Goal: Information Seeking & Learning: Check status

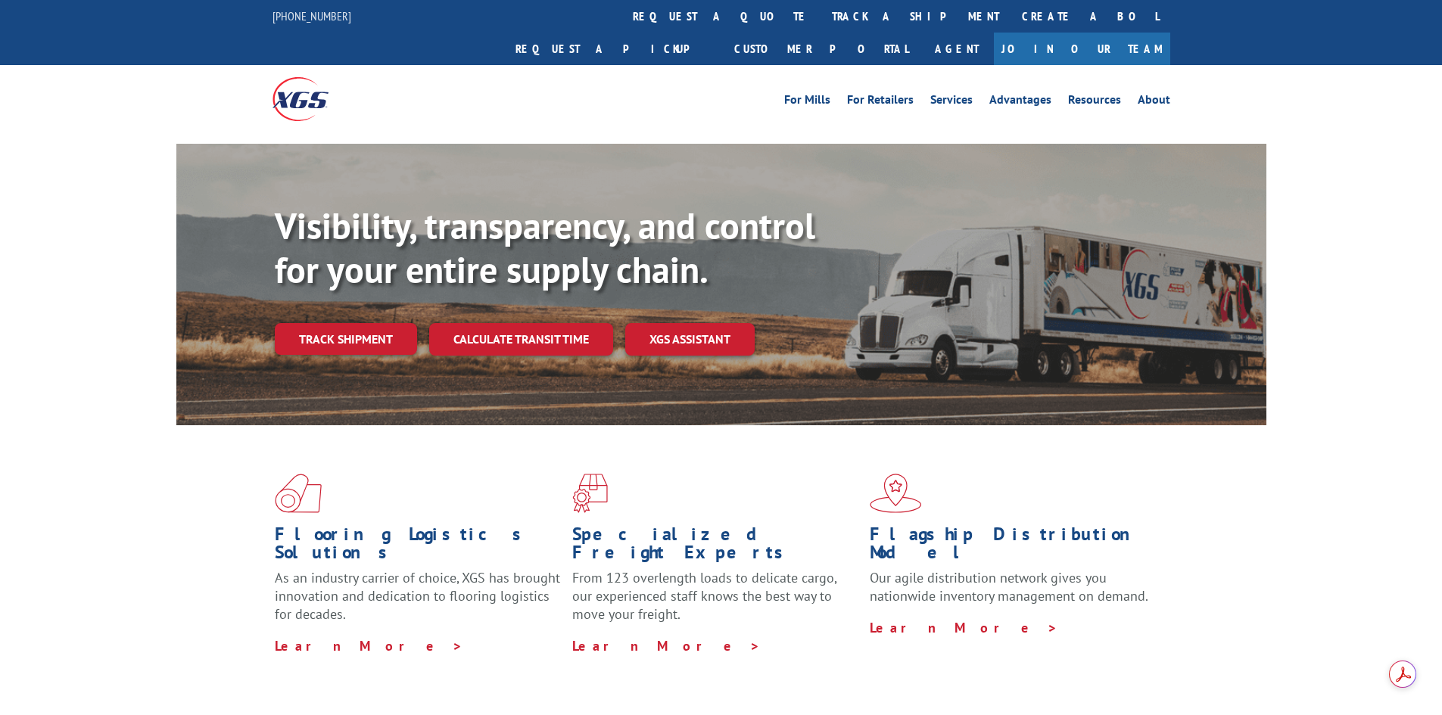
click at [370, 323] on link "Track shipment" at bounding box center [346, 339] width 142 height 32
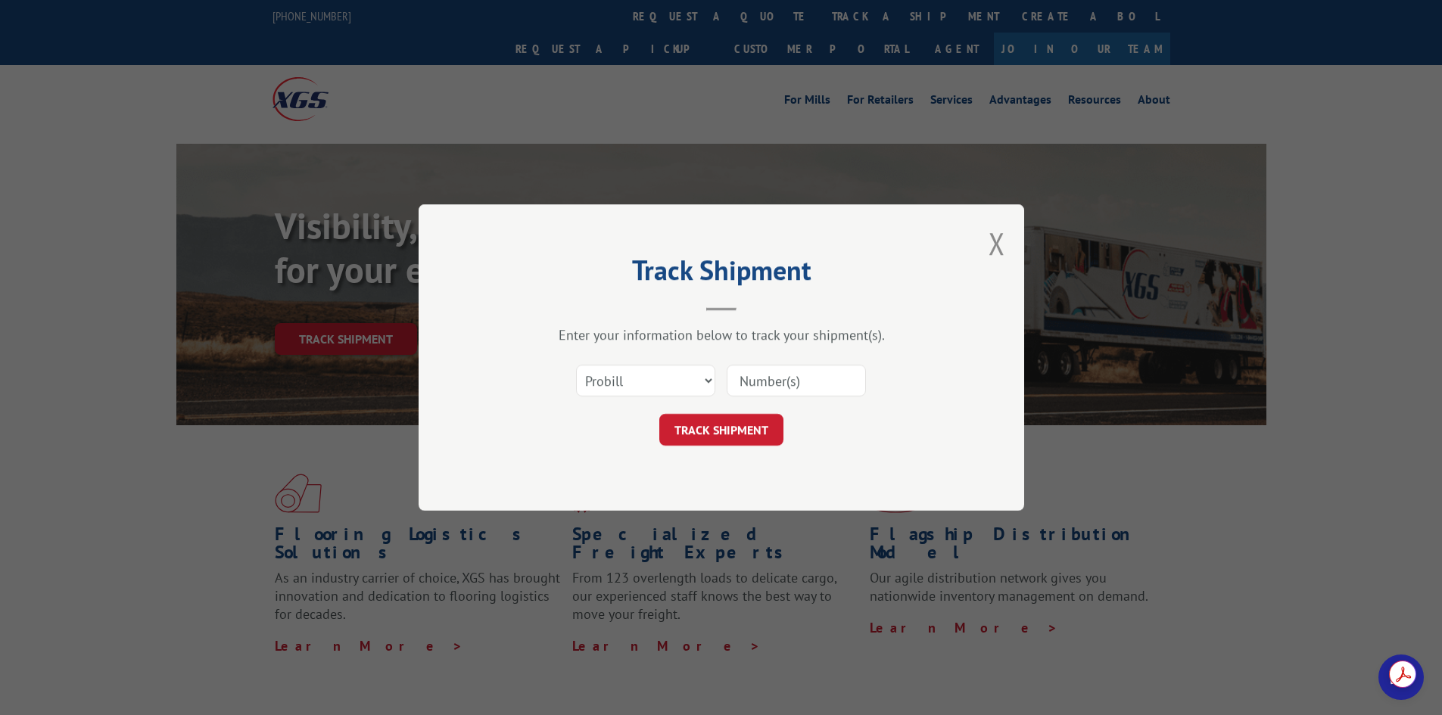
click at [744, 384] on input at bounding box center [796, 381] width 139 height 32
paste input "2844163."
type input "2844163."
click at [756, 432] on button "TRACK SHIPMENT" at bounding box center [721, 430] width 124 height 32
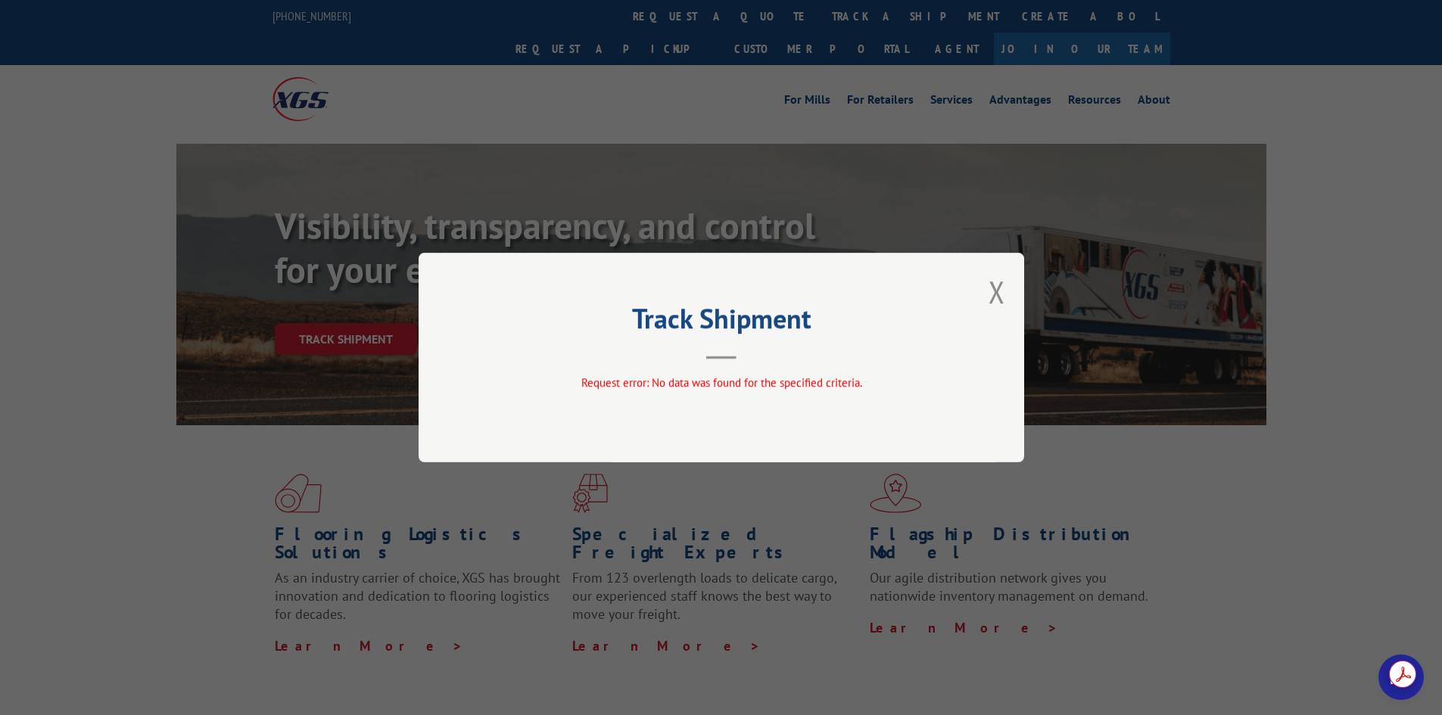
drag, startPoint x: 1000, startPoint y: 286, endPoint x: 992, endPoint y: 295, distance: 12.3
click at [999, 286] on button "Close modal" at bounding box center [997, 292] width 17 height 40
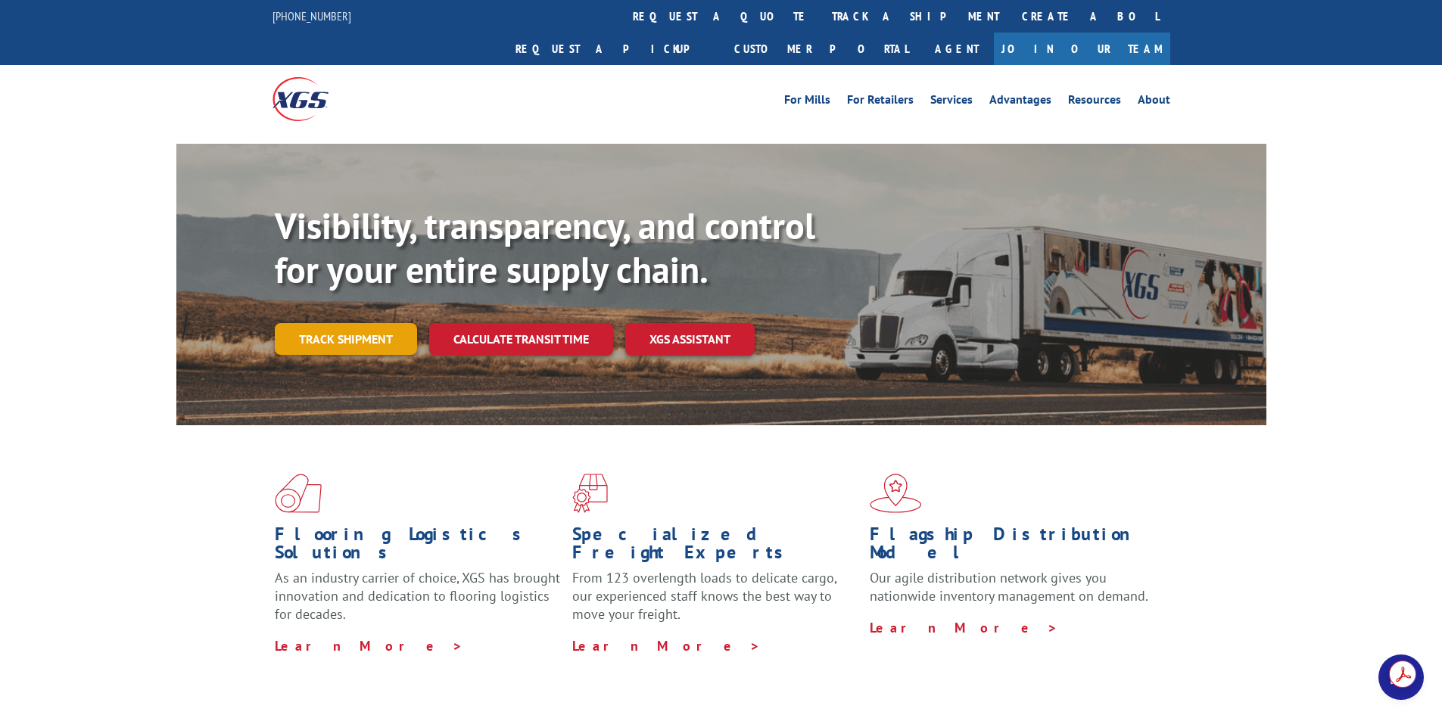
click at [361, 323] on link "Track shipment" at bounding box center [346, 339] width 142 height 32
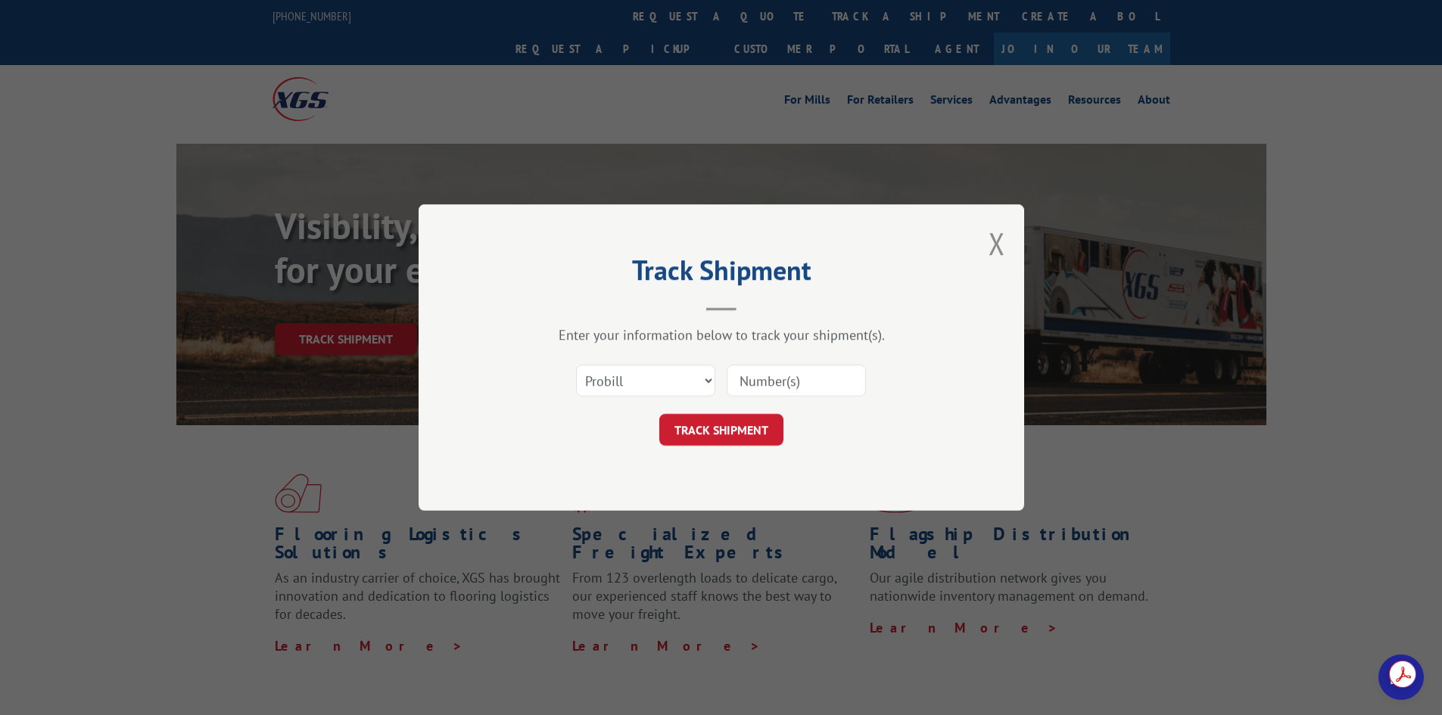
click at [794, 378] on input at bounding box center [796, 381] width 139 height 32
paste input "2844163."
type input "2844163."
click at [709, 379] on select "Select category... Probill BOL PO" at bounding box center [645, 381] width 139 height 32
select select "bol"
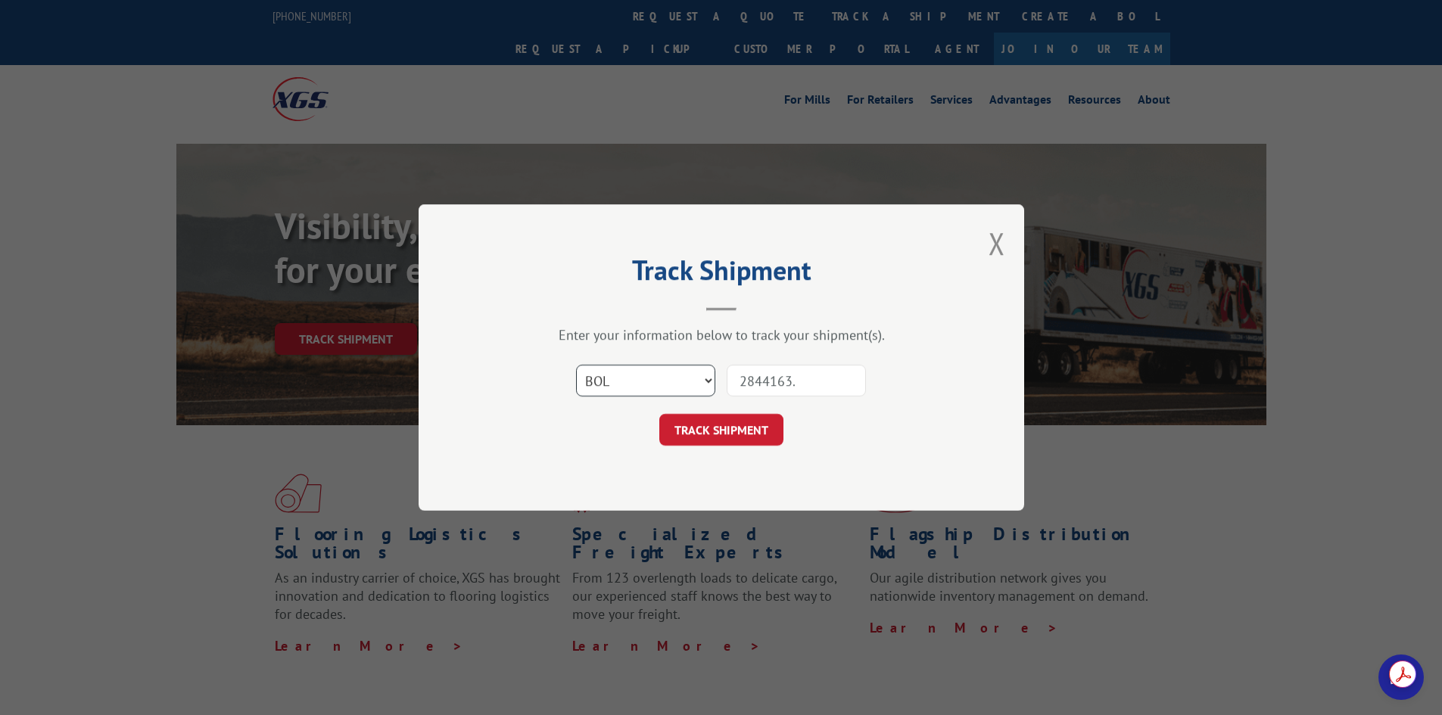
click at [576, 365] on select "Select category... Probill BOL PO" at bounding box center [645, 381] width 139 height 32
click at [724, 420] on button "TRACK SHIPMENT" at bounding box center [721, 430] width 124 height 32
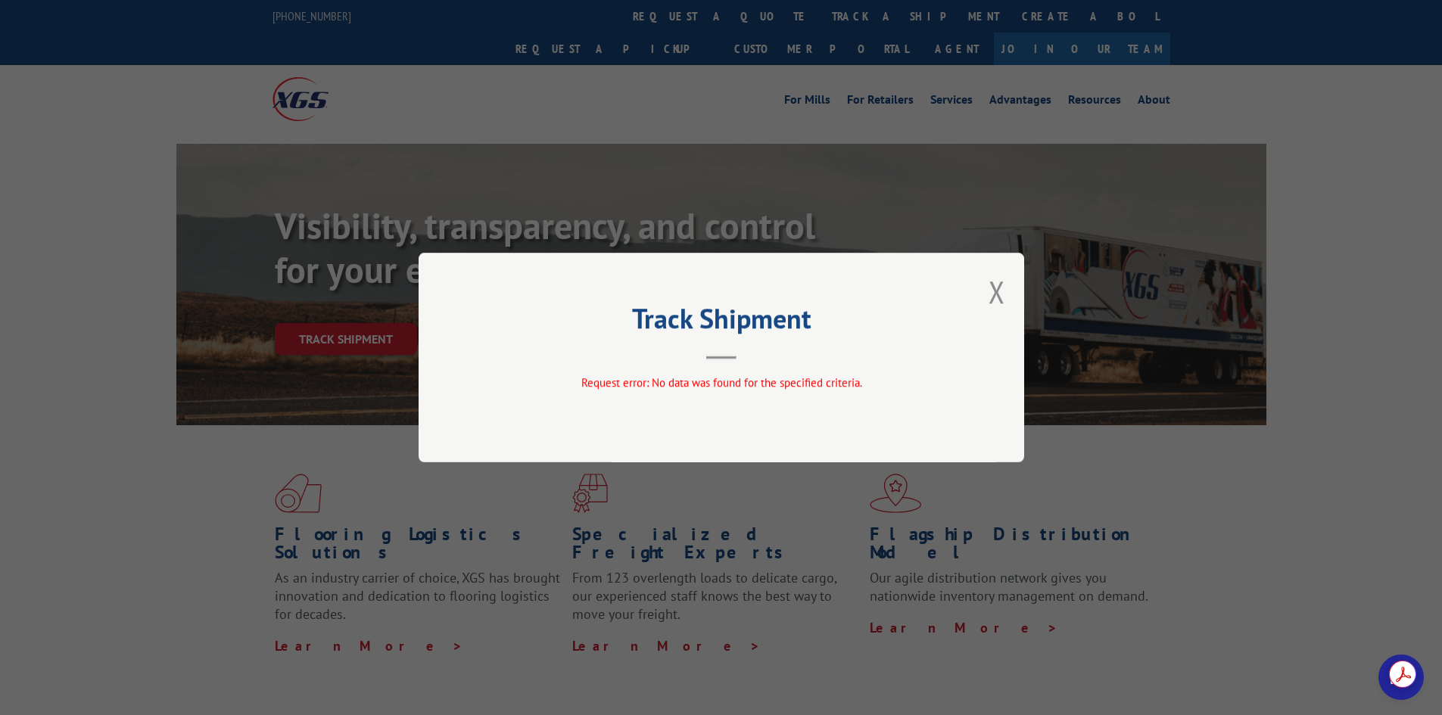
click at [1005, 296] on div "Track Shipment Request error: No data was found for the specified criteria." at bounding box center [722, 358] width 606 height 210
click at [989, 290] on button "Close modal" at bounding box center [997, 292] width 17 height 40
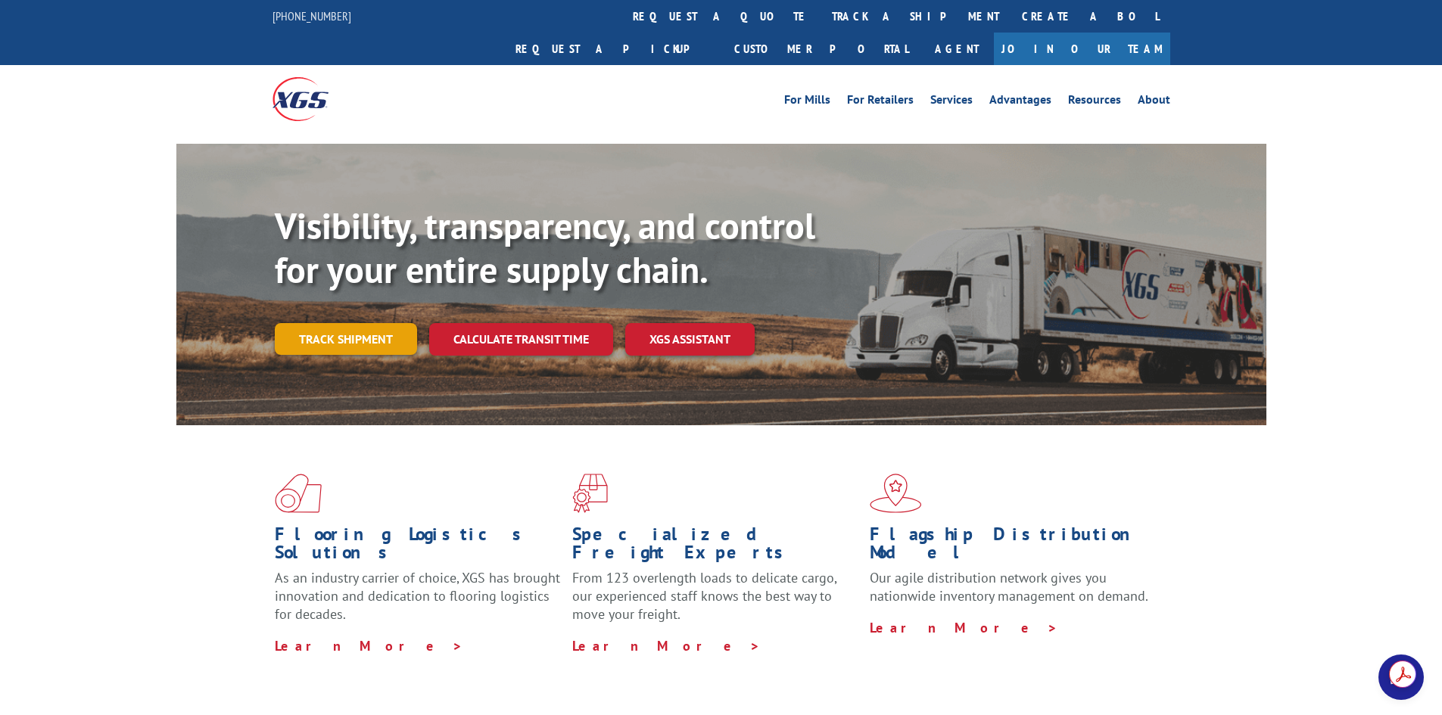
click at [329, 323] on link "Track shipment" at bounding box center [346, 339] width 142 height 32
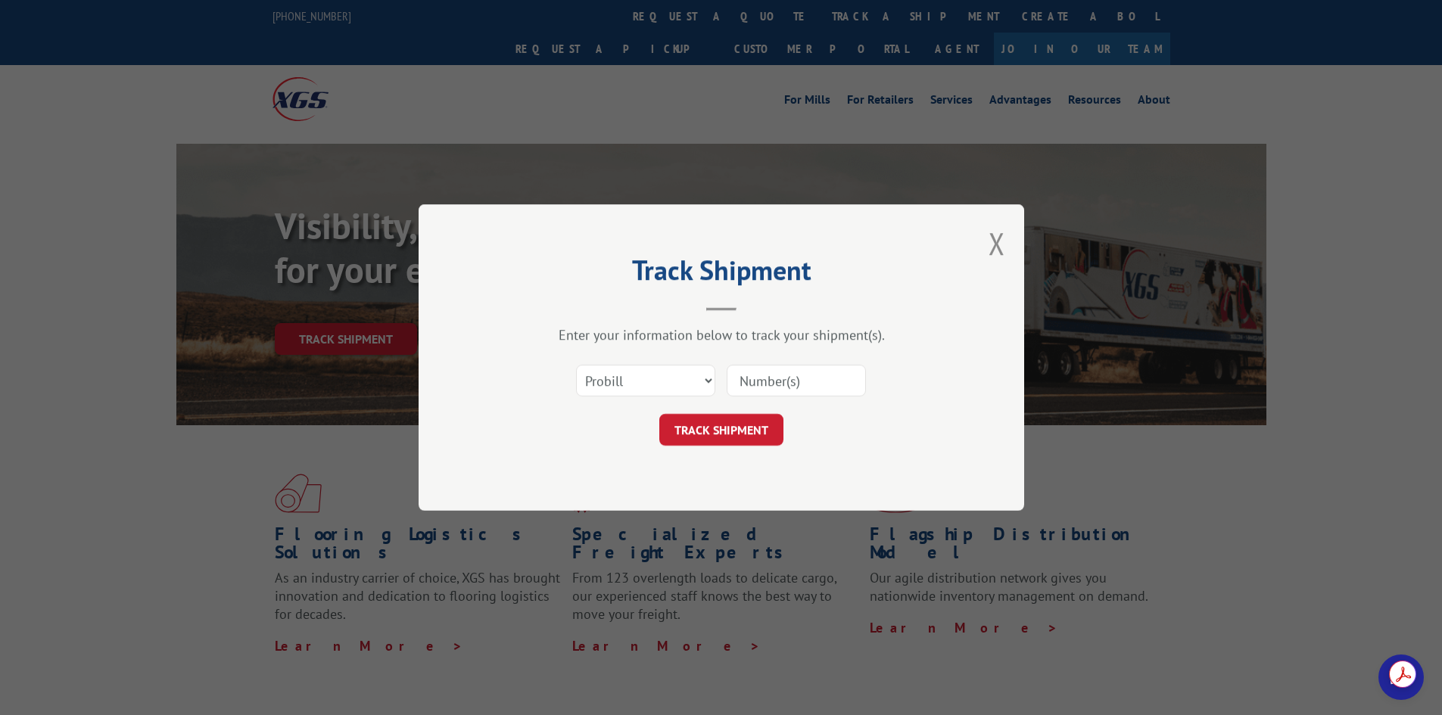
click at [801, 380] on input at bounding box center [796, 381] width 139 height 32
paste input "2844163."
type input "2844163"
click at [709, 385] on select "Select category... Probill BOL PO" at bounding box center [645, 381] width 139 height 32
select select "bol"
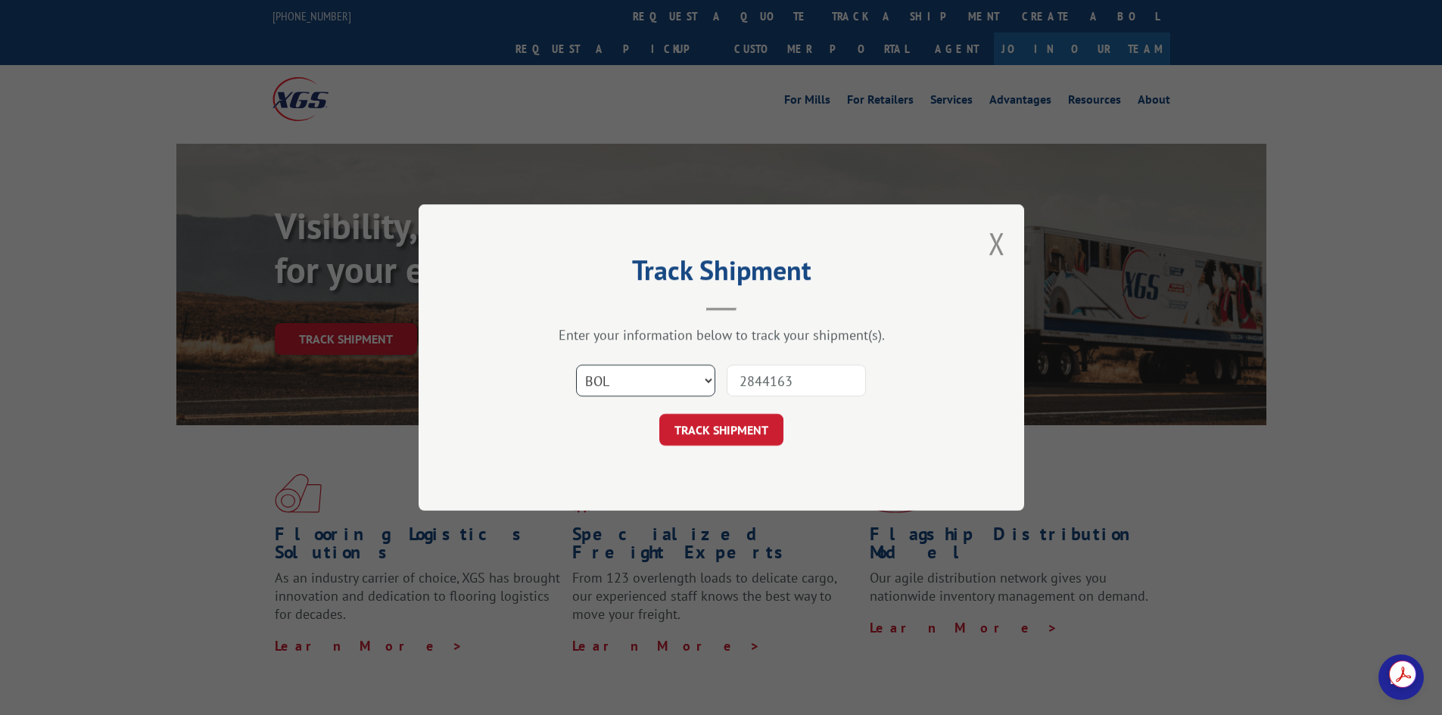
click at [576, 365] on select "Select category... Probill BOL PO" at bounding box center [645, 381] width 139 height 32
click at [773, 438] on button "TRACK SHIPMENT" at bounding box center [721, 430] width 124 height 32
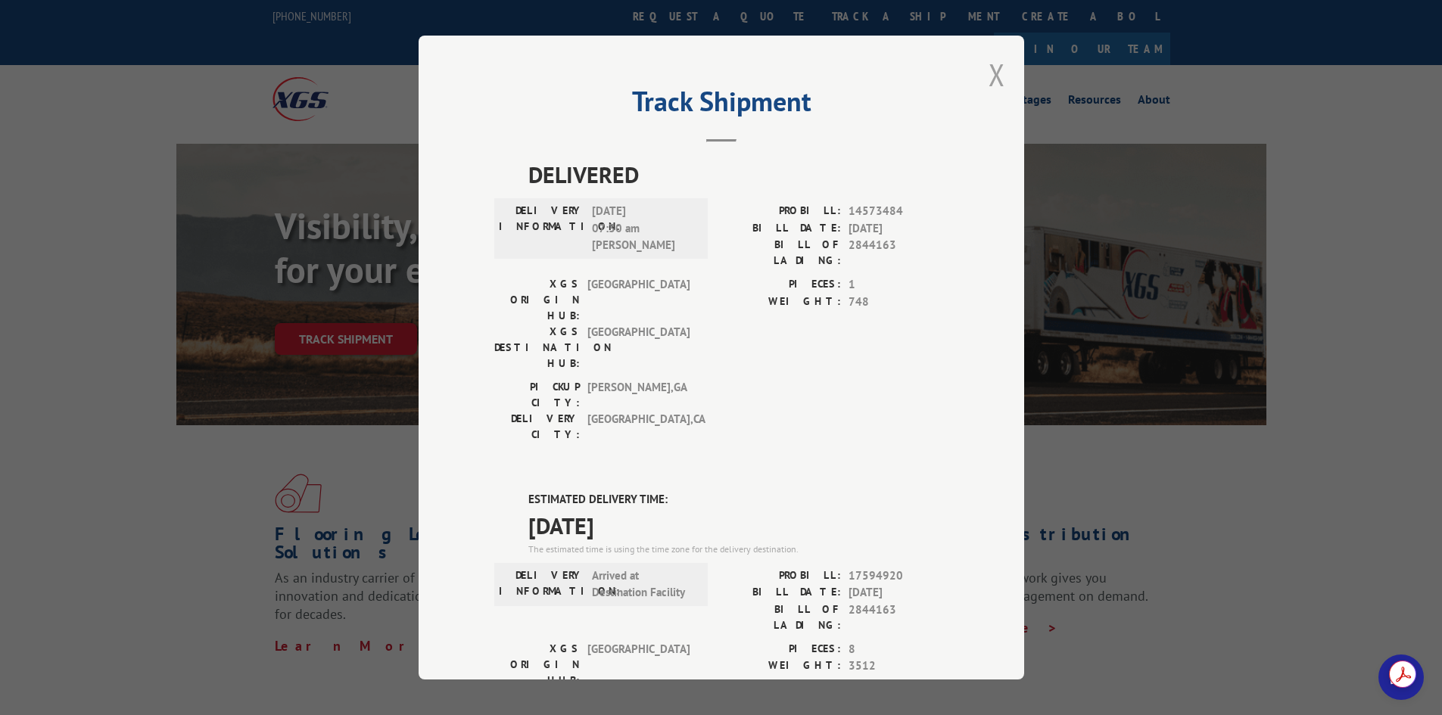
click at [989, 73] on button "Close modal" at bounding box center [997, 75] width 17 height 40
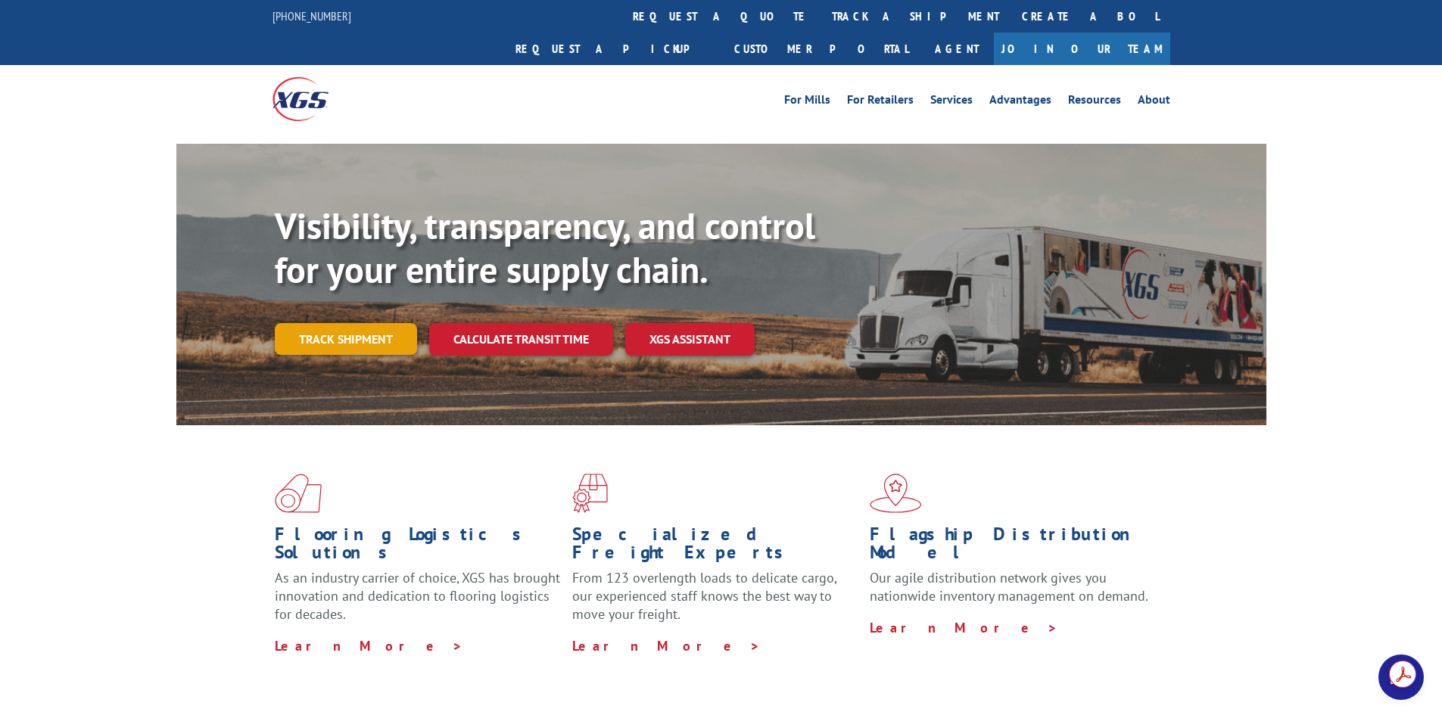
click at [351, 323] on link "Track shipment" at bounding box center [346, 339] width 142 height 32
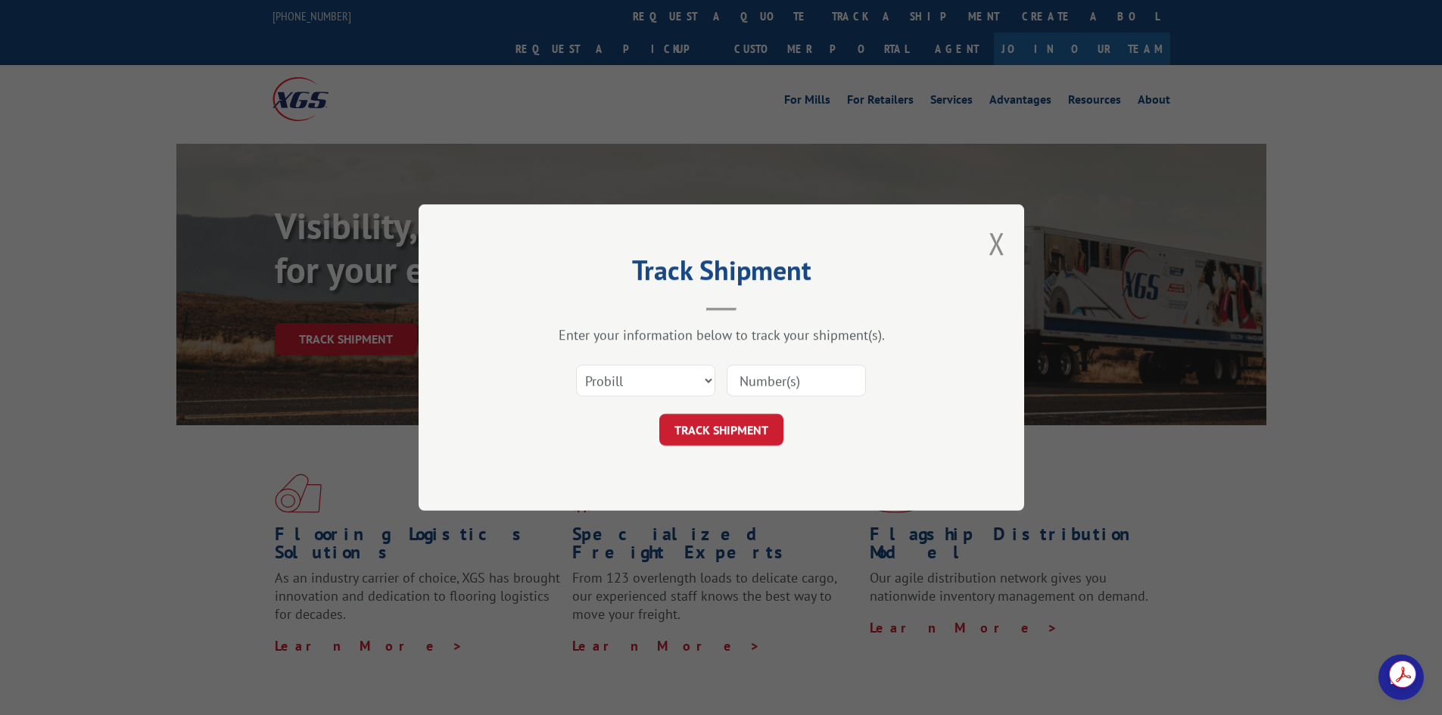
click at [743, 381] on input at bounding box center [796, 381] width 139 height 32
paste input "2844163."
type input "2844163"
click at [708, 388] on select "Select category... Probill BOL PO" at bounding box center [645, 381] width 139 height 32
select select "bol"
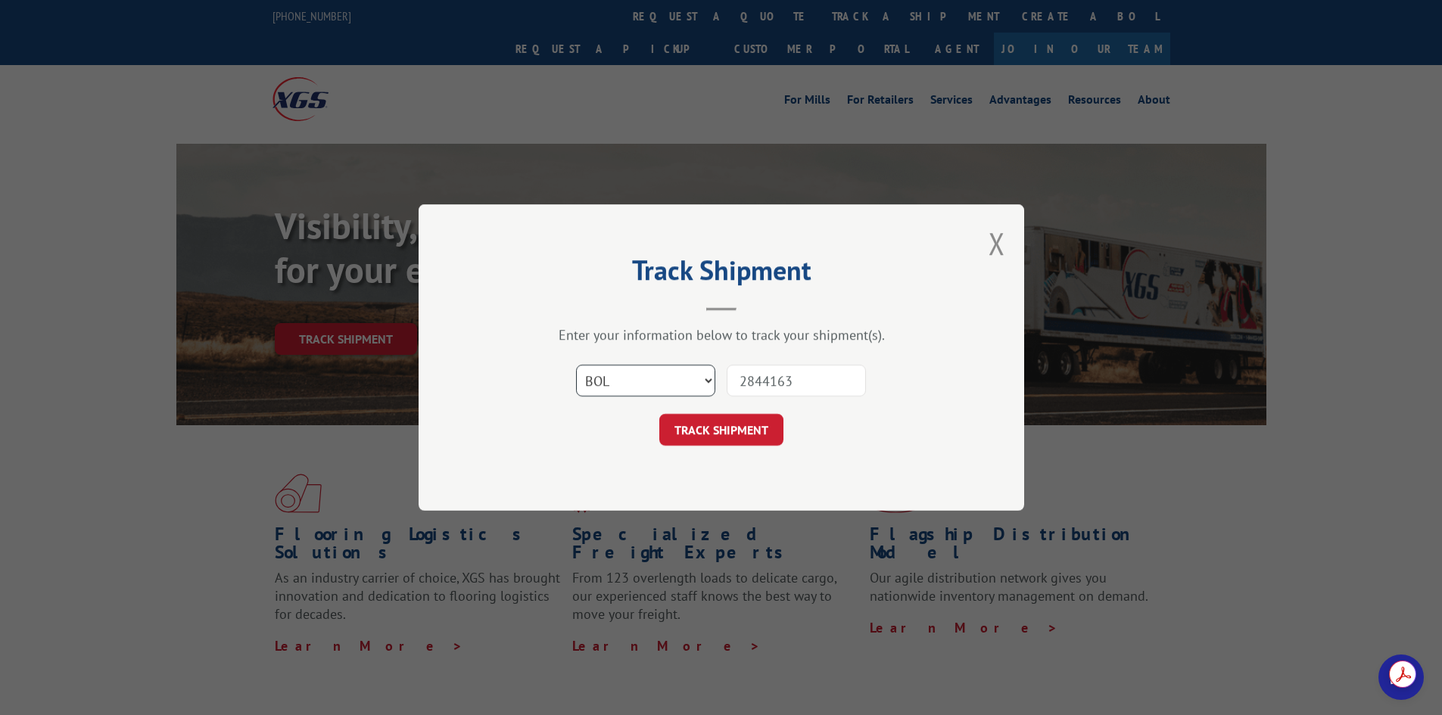
click at [576, 365] on select "Select category... Probill BOL PO" at bounding box center [645, 381] width 139 height 32
click at [716, 436] on button "TRACK SHIPMENT" at bounding box center [721, 430] width 124 height 32
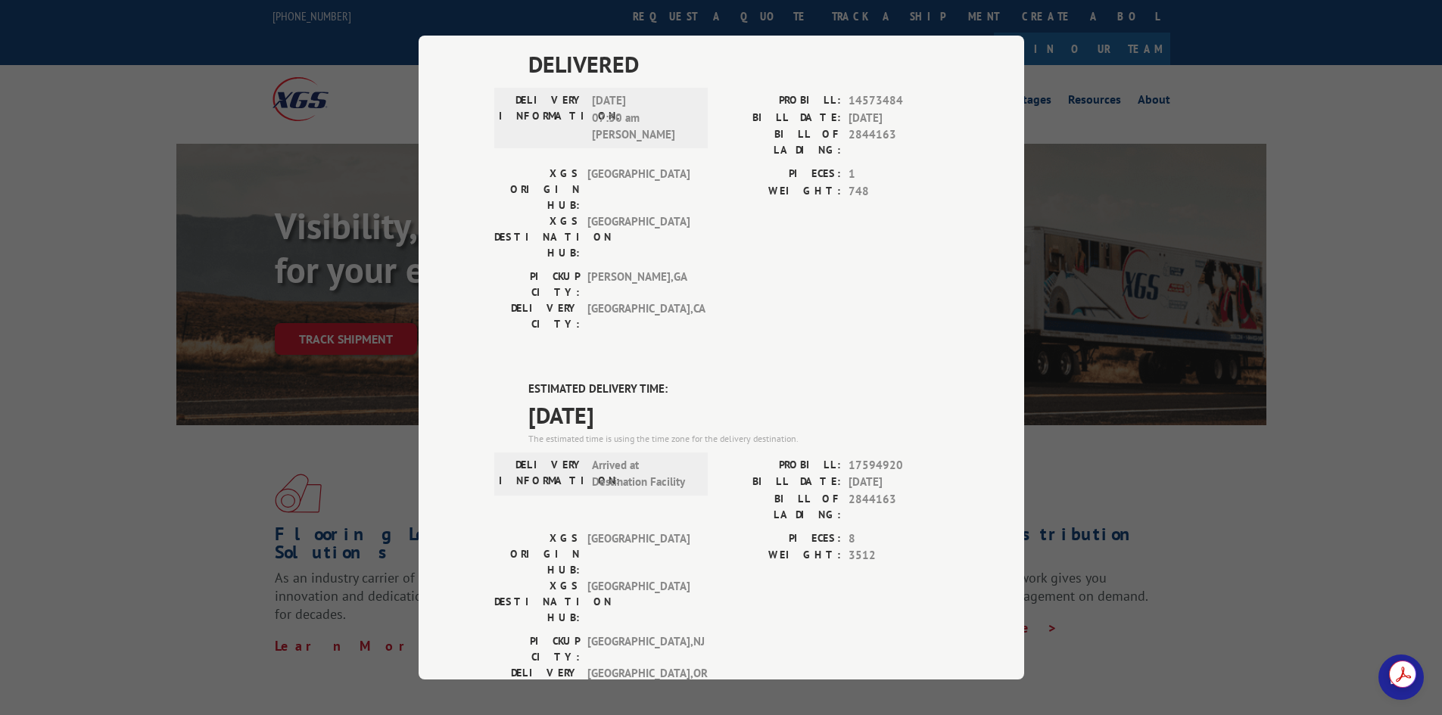
scroll to position [227, 0]
